Goal: Find specific page/section: Find specific page/section

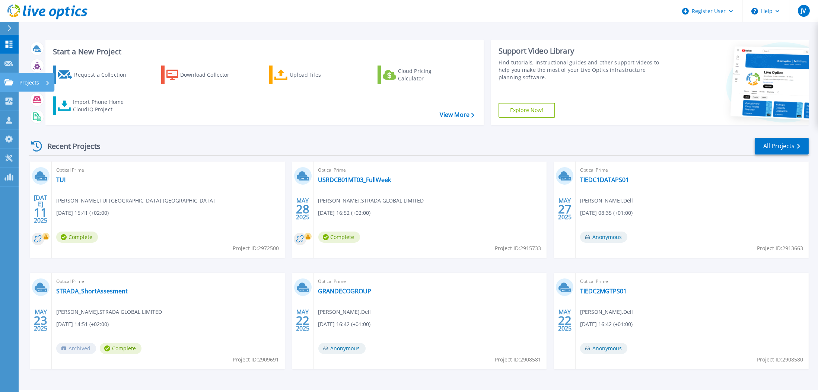
click at [28, 79] on p "Projects" at bounding box center [29, 82] width 20 height 19
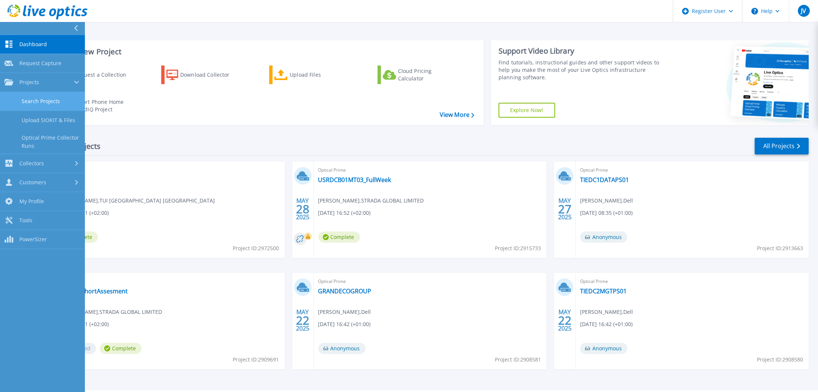
click at [48, 103] on link "Search Projects" at bounding box center [42, 101] width 85 height 19
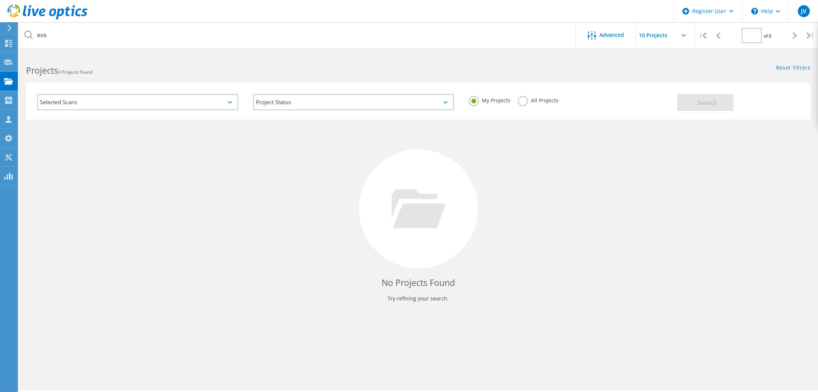
type input "1"
click at [523, 99] on label "All Projects" at bounding box center [538, 99] width 41 height 7
click at [0, 0] on input "All Projects" at bounding box center [0, 0] width 0 height 0
click at [720, 103] on button "Search" at bounding box center [705, 102] width 56 height 17
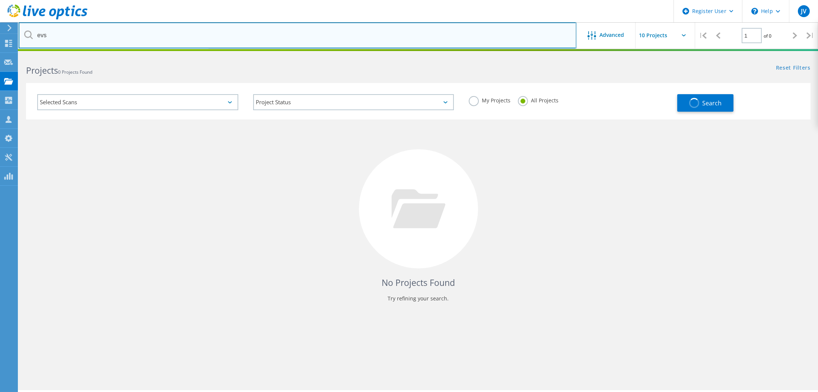
click at [48, 37] on input "evs" at bounding box center [298, 35] width 558 height 26
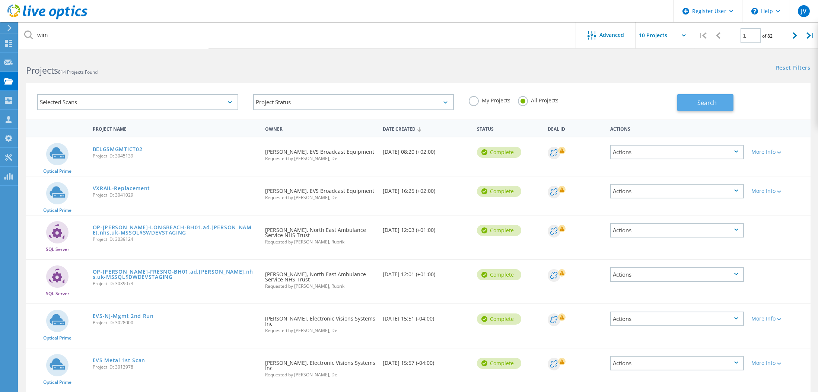
click at [718, 103] on button "Search" at bounding box center [705, 102] width 56 height 17
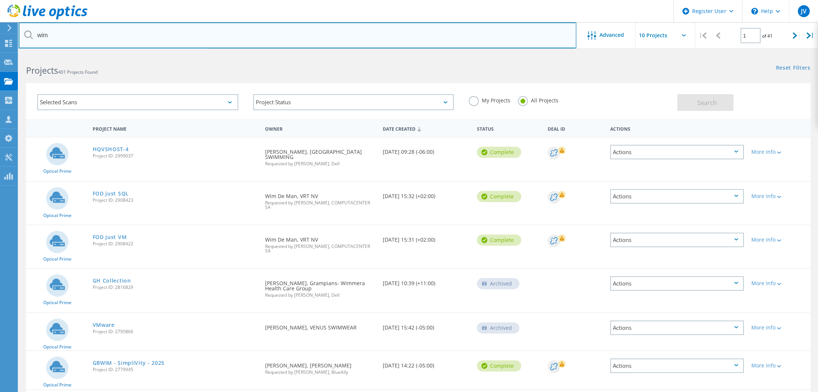
click at [97, 33] on input "wim" at bounding box center [298, 35] width 558 height 26
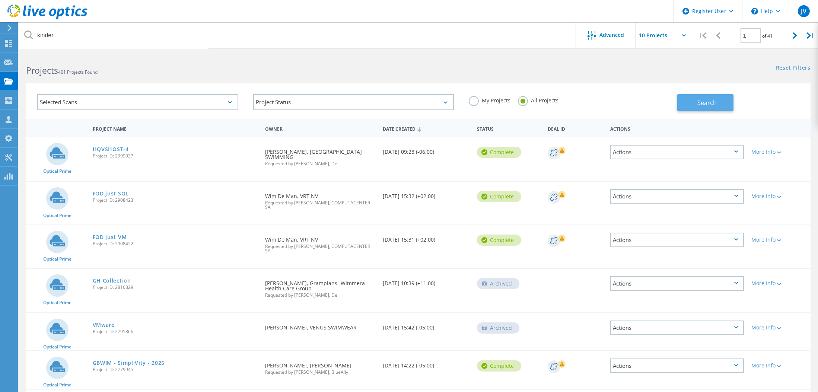
click at [698, 102] on span "Search" at bounding box center [706, 103] width 19 height 8
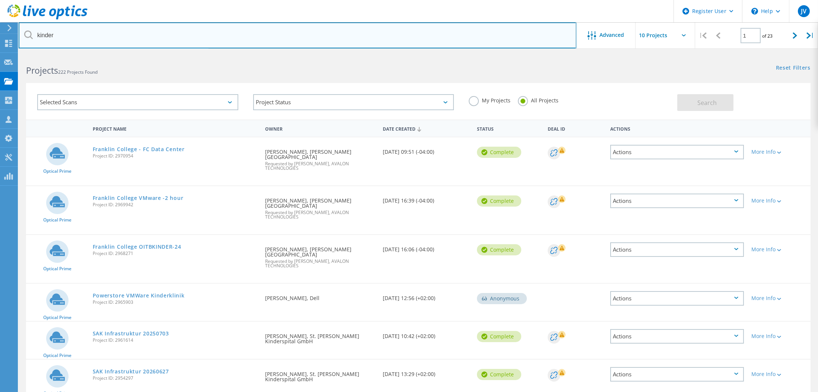
click at [40, 34] on input "kinder" at bounding box center [298, 35] width 558 height 26
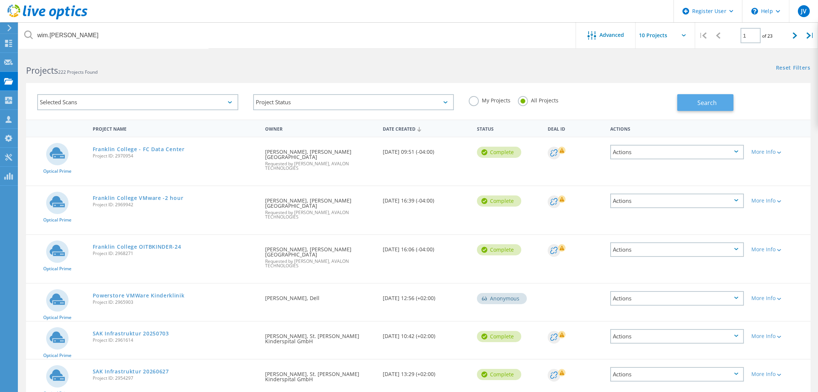
click at [710, 108] on button "Search" at bounding box center [705, 102] width 56 height 17
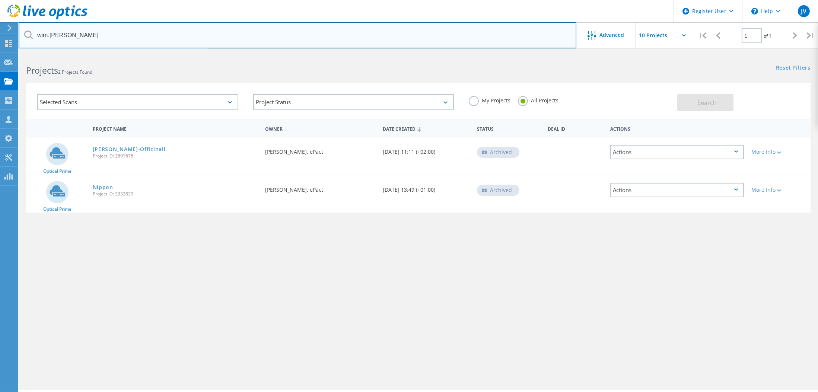
click at [87, 35] on input "wim.dekinder" at bounding box center [298, 35] width 558 height 26
type input "lorraine"
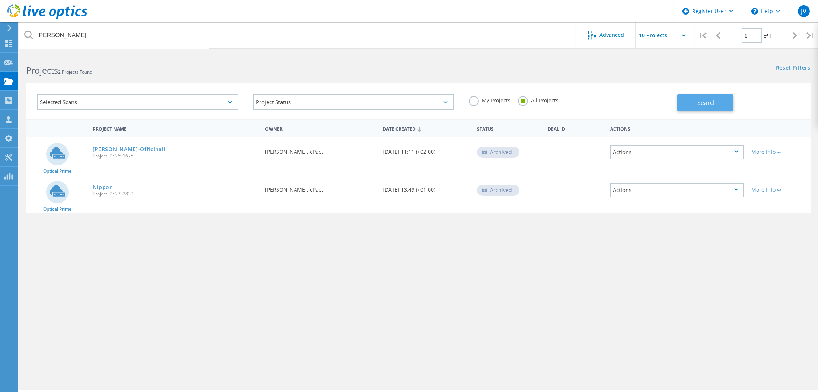
click at [701, 97] on button "Search" at bounding box center [705, 102] width 56 height 17
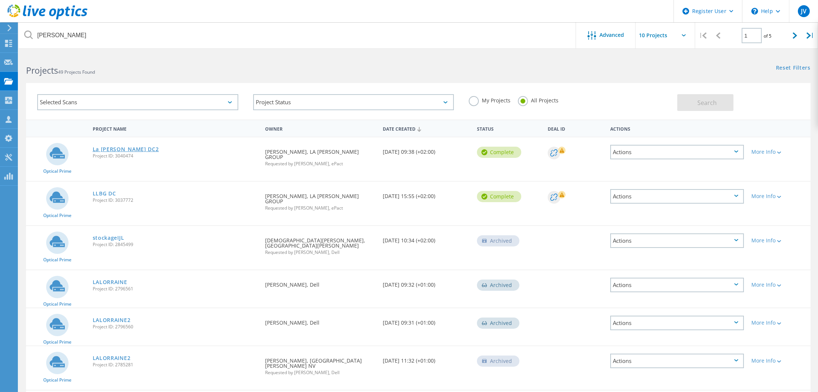
click at [111, 149] on link "La Lorraine DC2" at bounding box center [126, 149] width 66 height 5
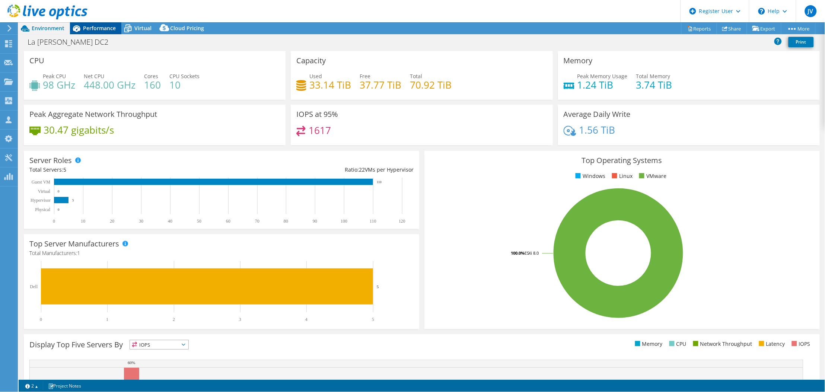
click at [86, 28] on span "Performance" at bounding box center [99, 28] width 33 height 7
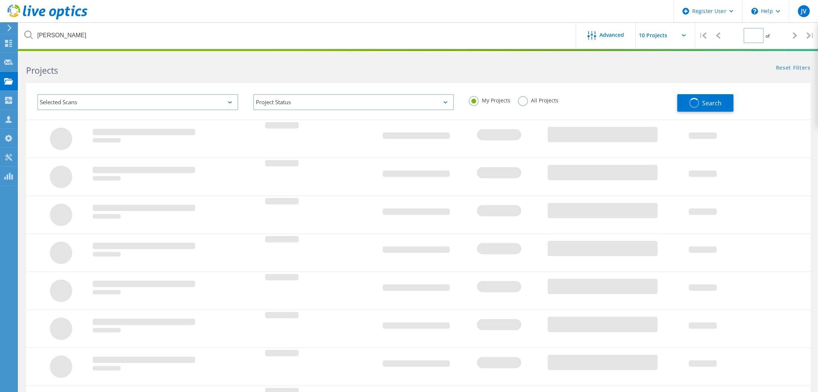
type input "1"
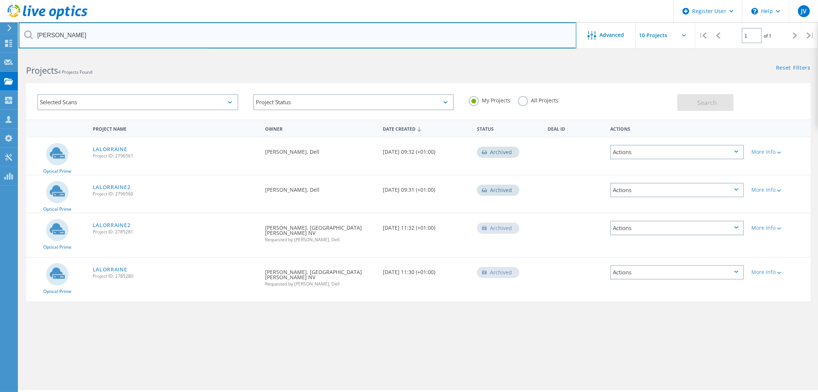
click at [99, 35] on input "[PERSON_NAME]" at bounding box center [298, 35] width 558 height 26
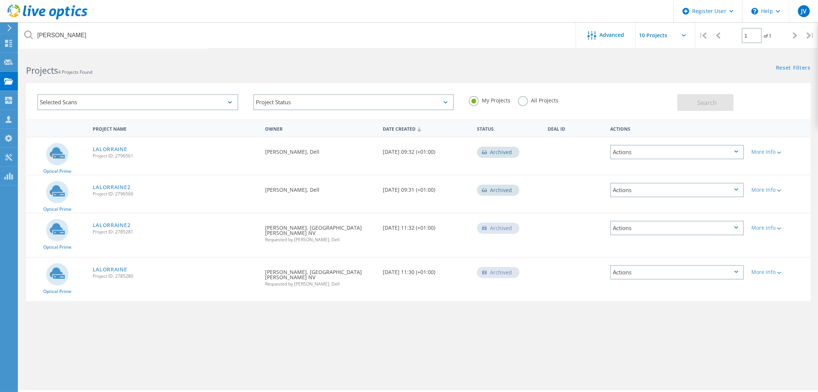
click at [521, 101] on label "All Projects" at bounding box center [538, 99] width 41 height 7
click at [0, 0] on input "All Projects" at bounding box center [0, 0] width 0 height 0
click at [718, 103] on button "Search" at bounding box center [705, 102] width 56 height 17
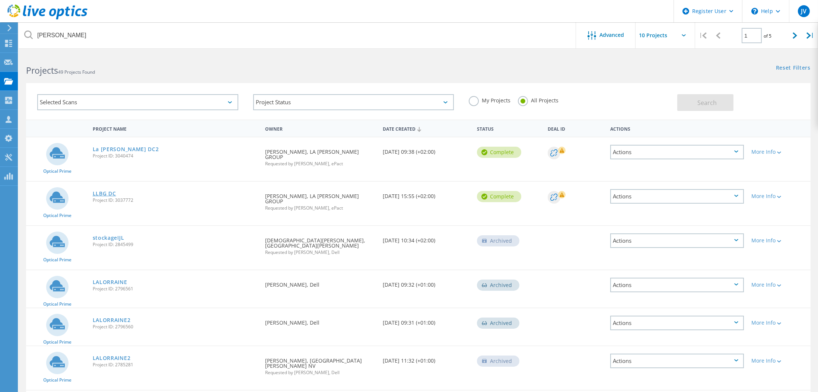
click at [112, 191] on link "LLBG DC" at bounding box center [104, 193] width 23 height 5
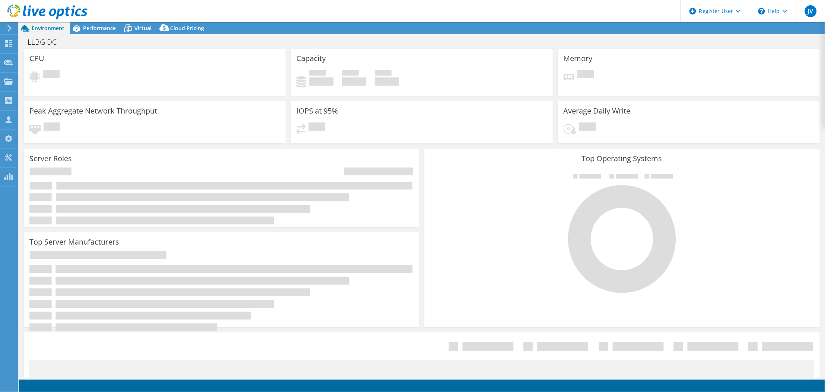
select select "USD"
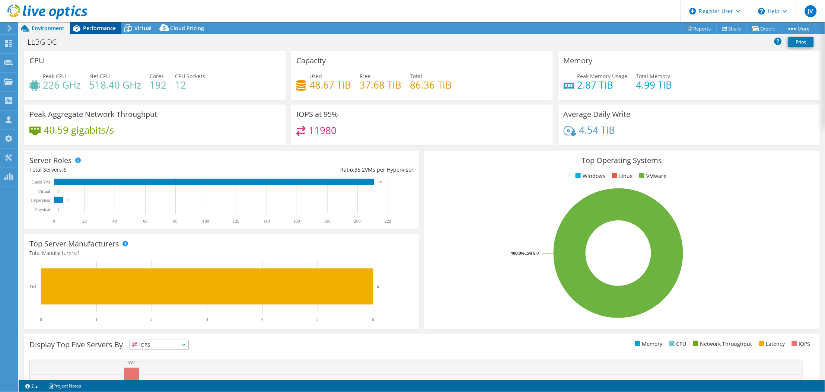
click at [90, 28] on span "Performance" at bounding box center [99, 28] width 33 height 7
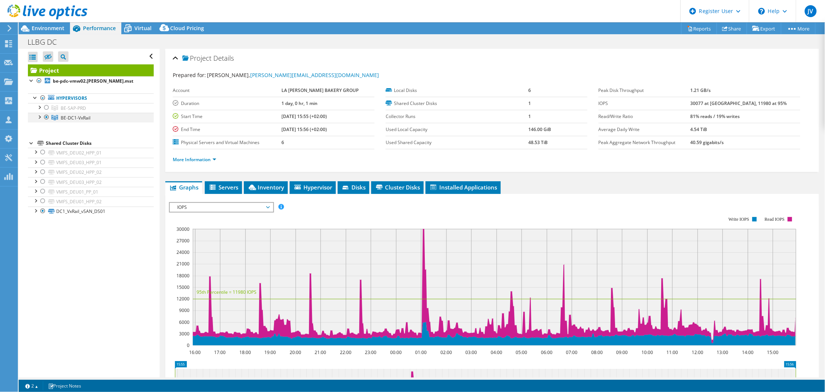
click at [40, 117] on div at bounding box center [38, 116] width 7 height 7
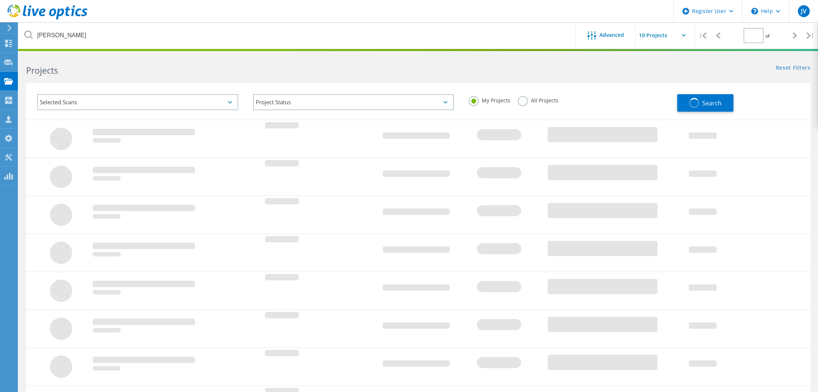
type input "1"
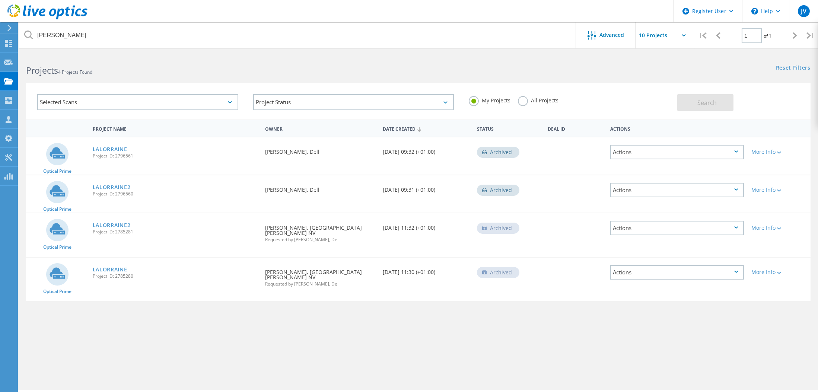
click at [520, 100] on label "All Projects" at bounding box center [538, 99] width 41 height 7
click at [0, 0] on input "All Projects" at bounding box center [0, 0] width 0 height 0
click at [701, 107] on button "Search" at bounding box center [705, 102] width 56 height 17
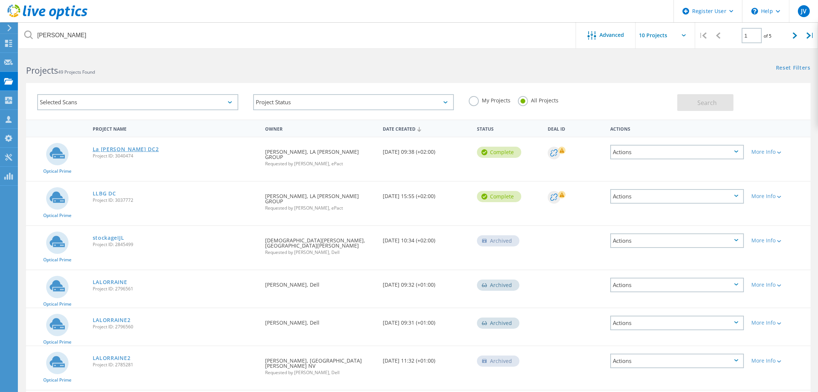
click at [118, 149] on link "La [PERSON_NAME] DC2" at bounding box center [126, 149] width 66 height 5
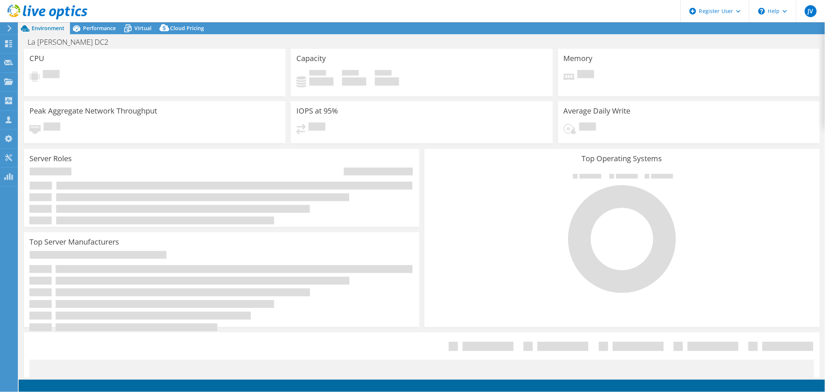
select select "USD"
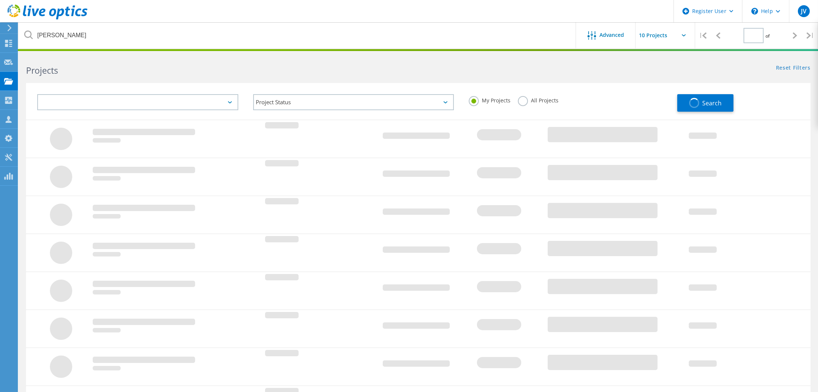
type input "1"
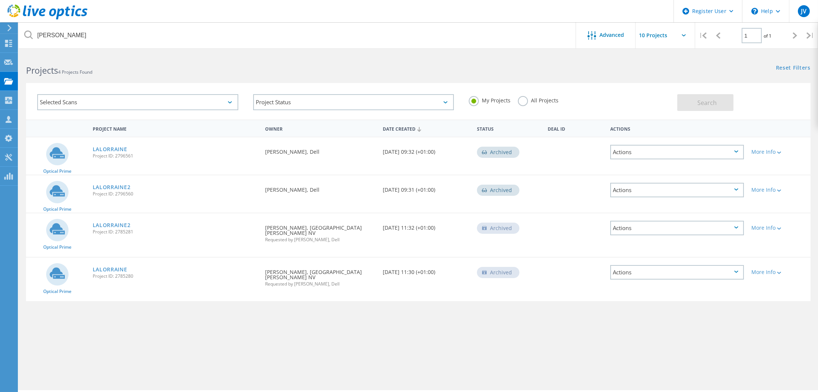
click at [523, 101] on label "All Projects" at bounding box center [538, 99] width 41 height 7
click at [0, 0] on input "All Projects" at bounding box center [0, 0] width 0 height 0
click at [702, 104] on span "Search" at bounding box center [706, 103] width 19 height 8
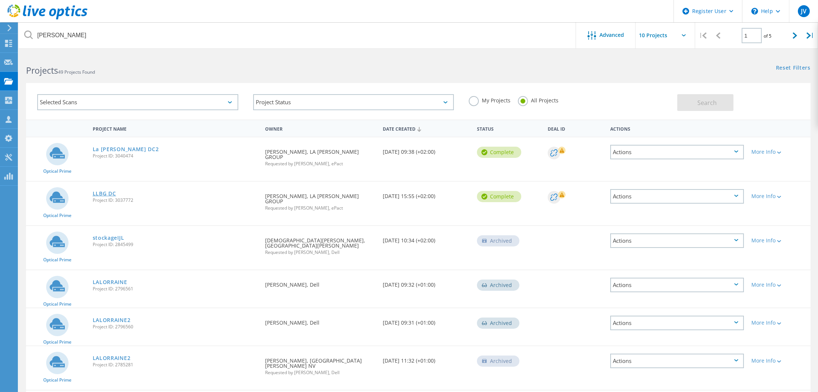
click at [107, 191] on link "LLBG DC" at bounding box center [104, 193] width 23 height 5
